Goal: Transaction & Acquisition: Download file/media

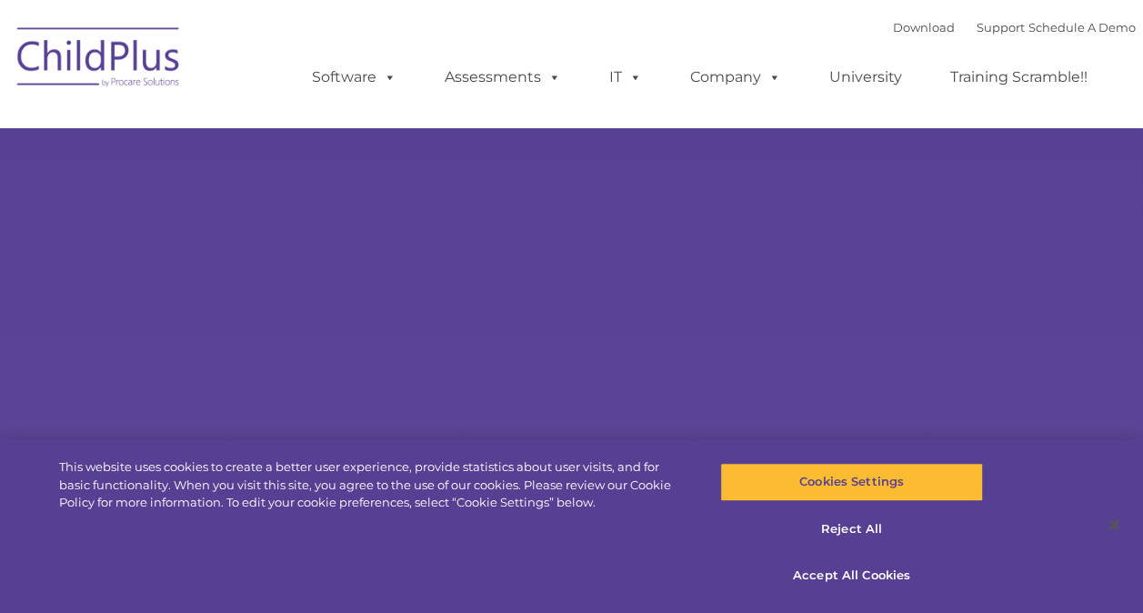
select select "MEDIUM"
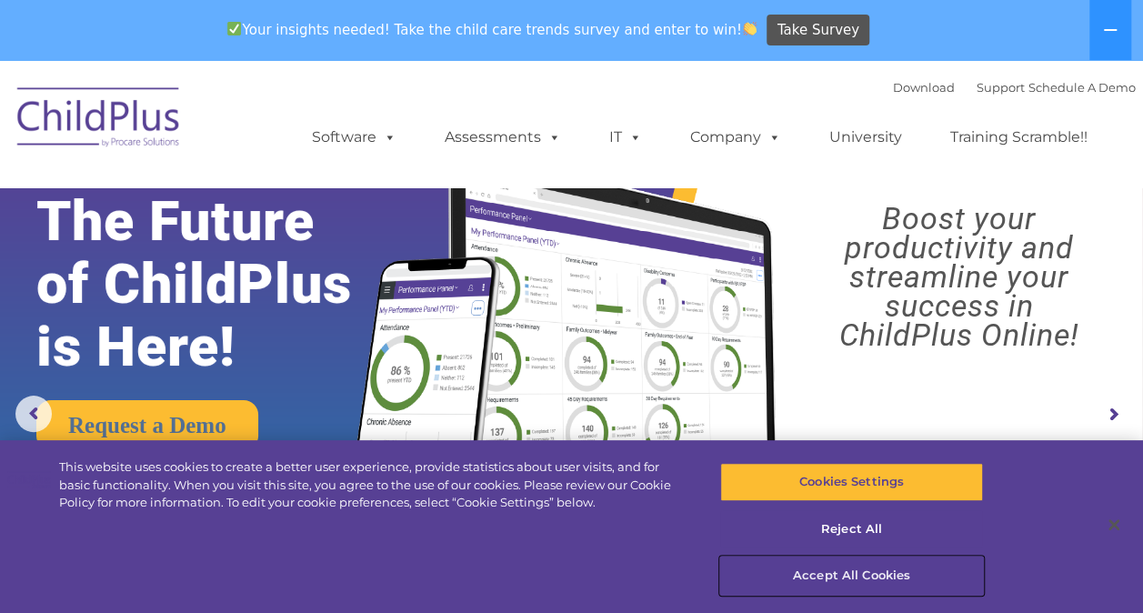
click at [852, 571] on button "Accept All Cookies" at bounding box center [851, 576] width 263 height 38
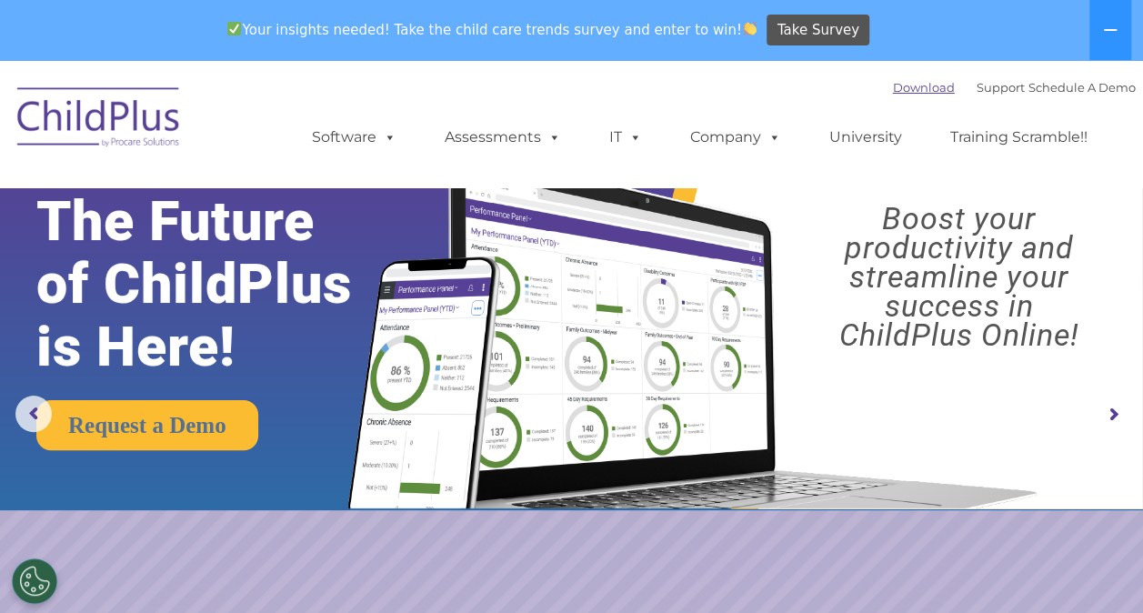
click at [893, 86] on link "Download" at bounding box center [924, 87] width 62 height 15
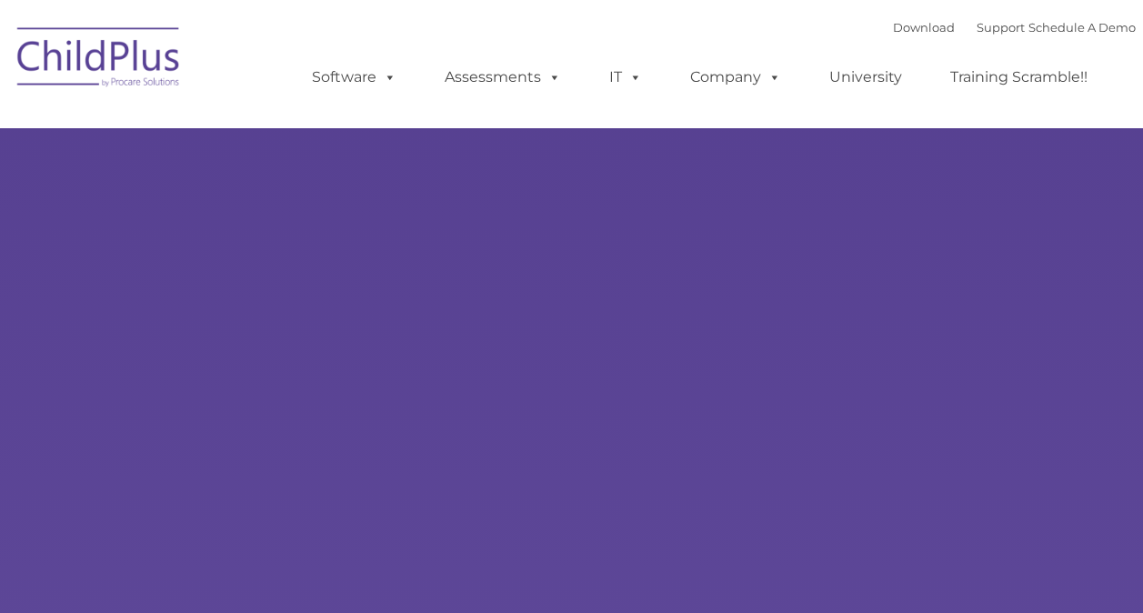
type input ""
select select "MEDIUM"
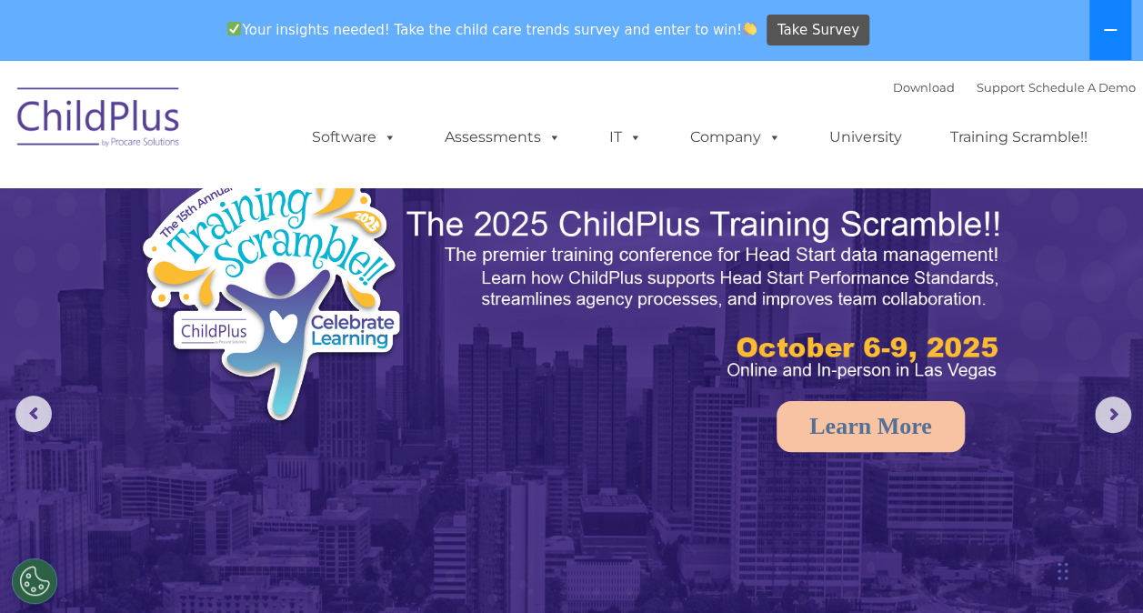
click at [1113, 25] on icon at bounding box center [1110, 30] width 15 height 15
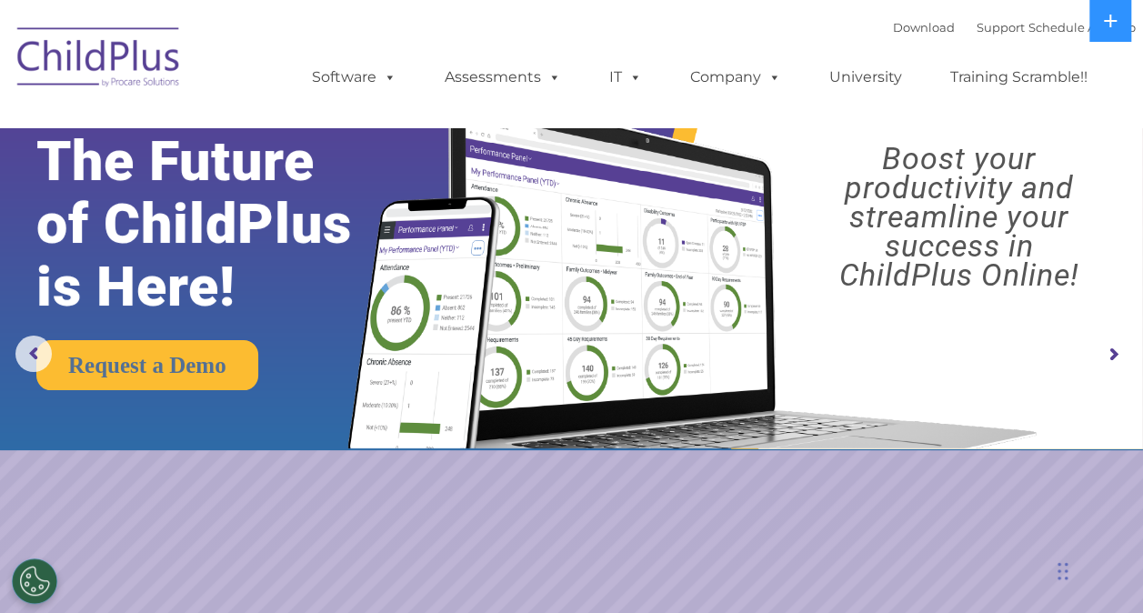
drag, startPoint x: 1116, startPoint y: 25, endPoint x: 1047, endPoint y: 138, distance: 132.3
